Goal: Task Accomplishment & Management: Manage account settings

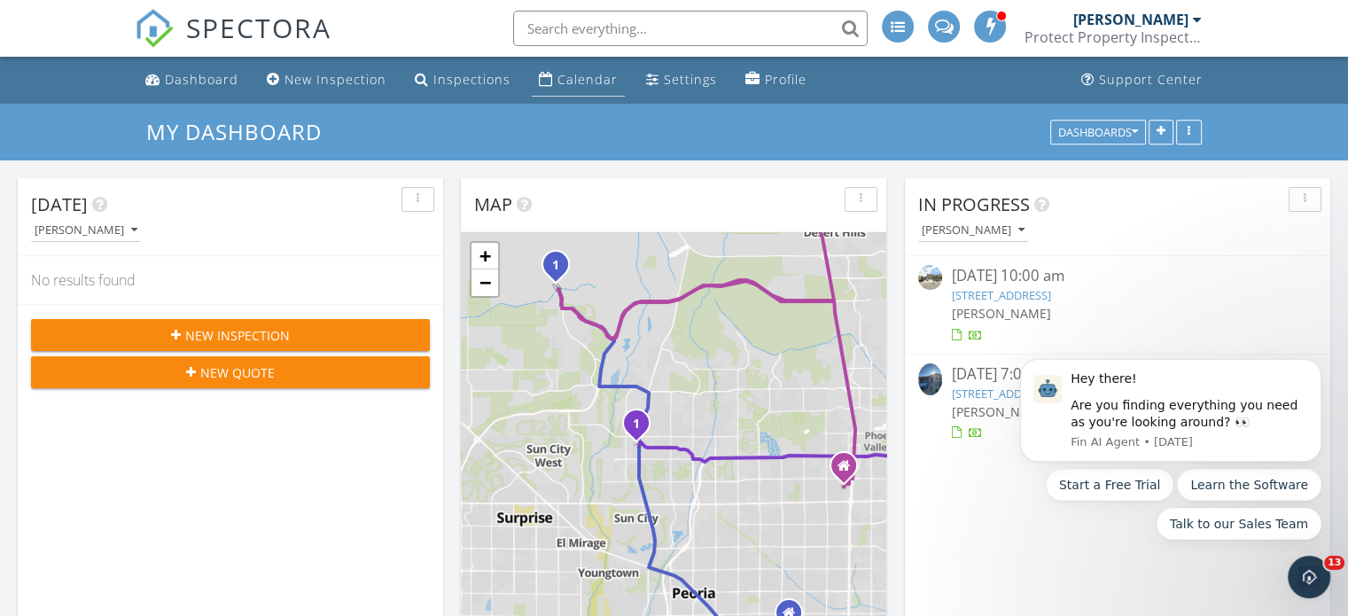
click at [557, 82] on div "Calendar" at bounding box center [587, 79] width 60 height 17
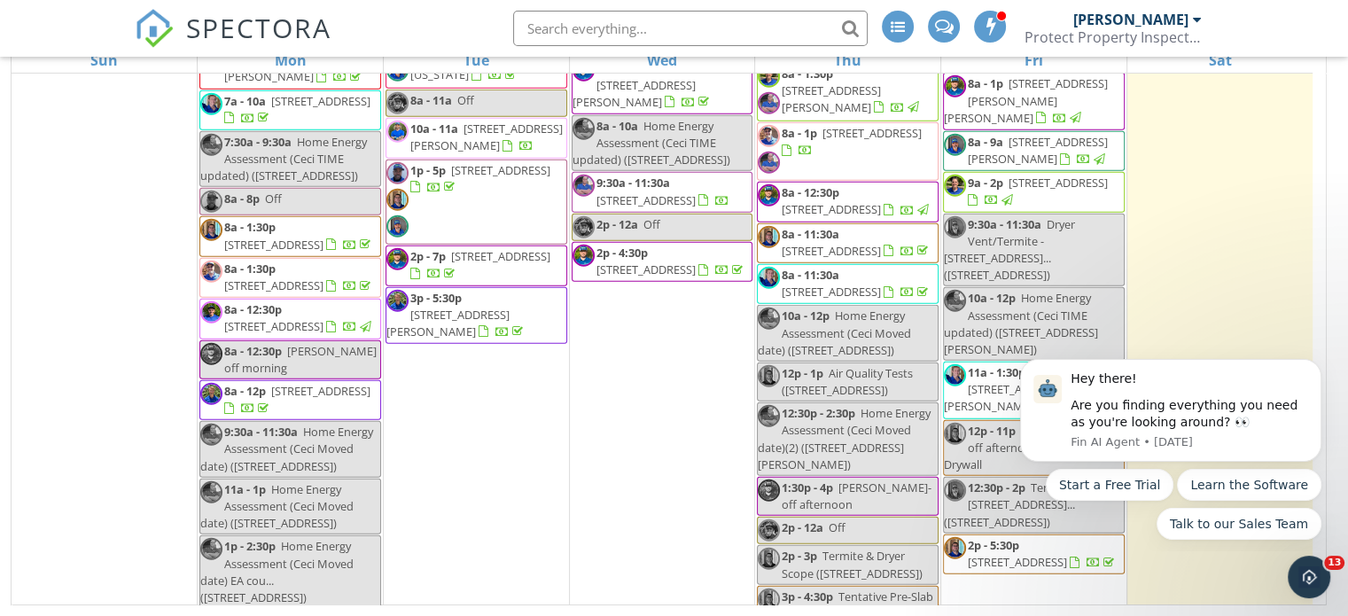
scroll to position [4765, 0]
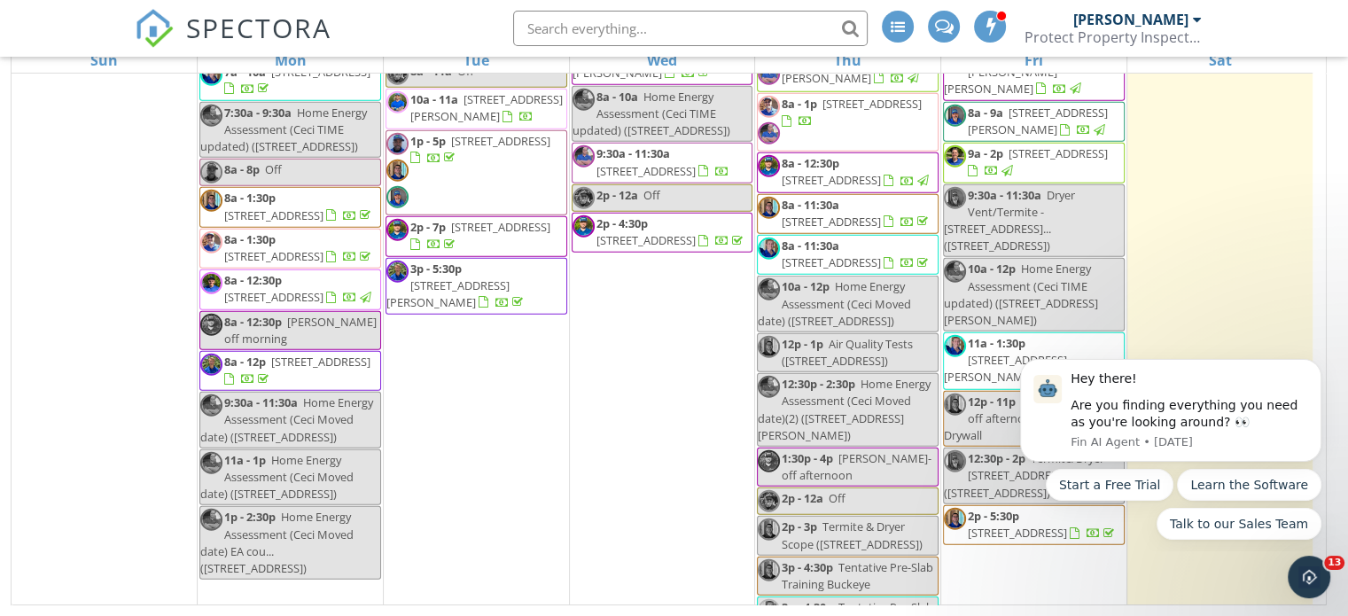
drag, startPoint x: 1313, startPoint y: 187, endPoint x: 344, endPoint y: 114, distance: 971.4
click at [1332, 306] on div "New Calendar View September 2025 today list day week cal wk 4 wk month Sun Mon …" at bounding box center [674, 277] width 1327 height 657
click at [1319, 369] on icon "Dismiss notification" at bounding box center [1317, 365] width 10 height 10
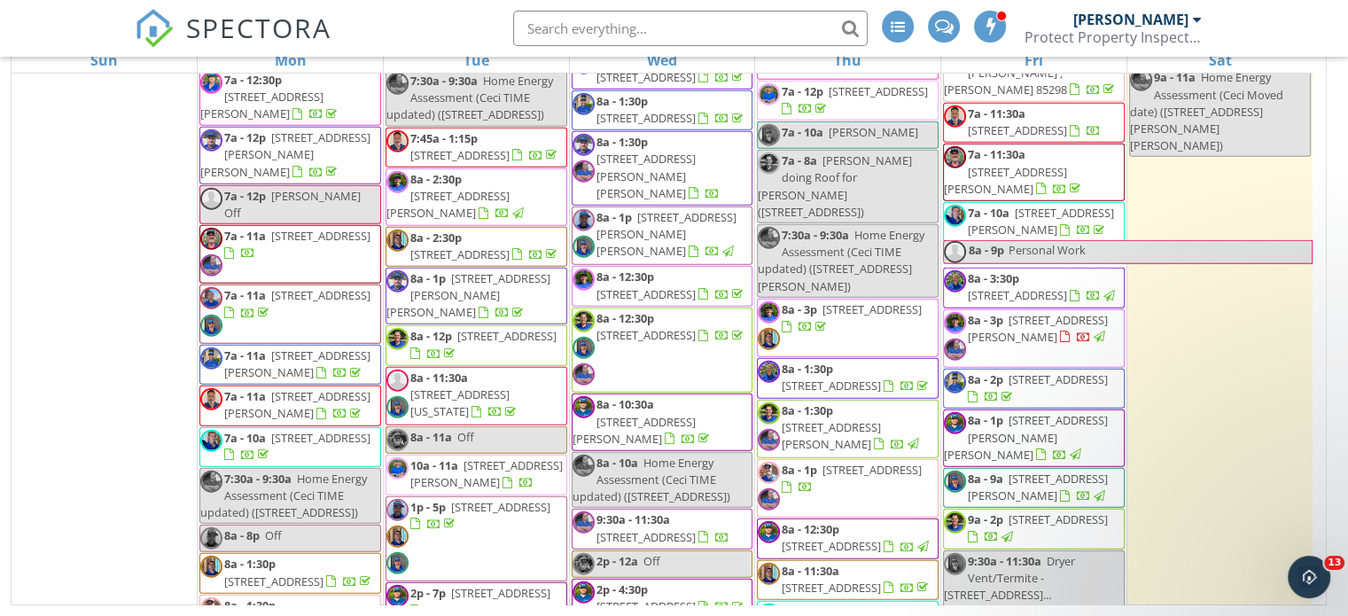
scroll to position [4438, 0]
